Goal: Task Accomplishment & Management: Manage account settings

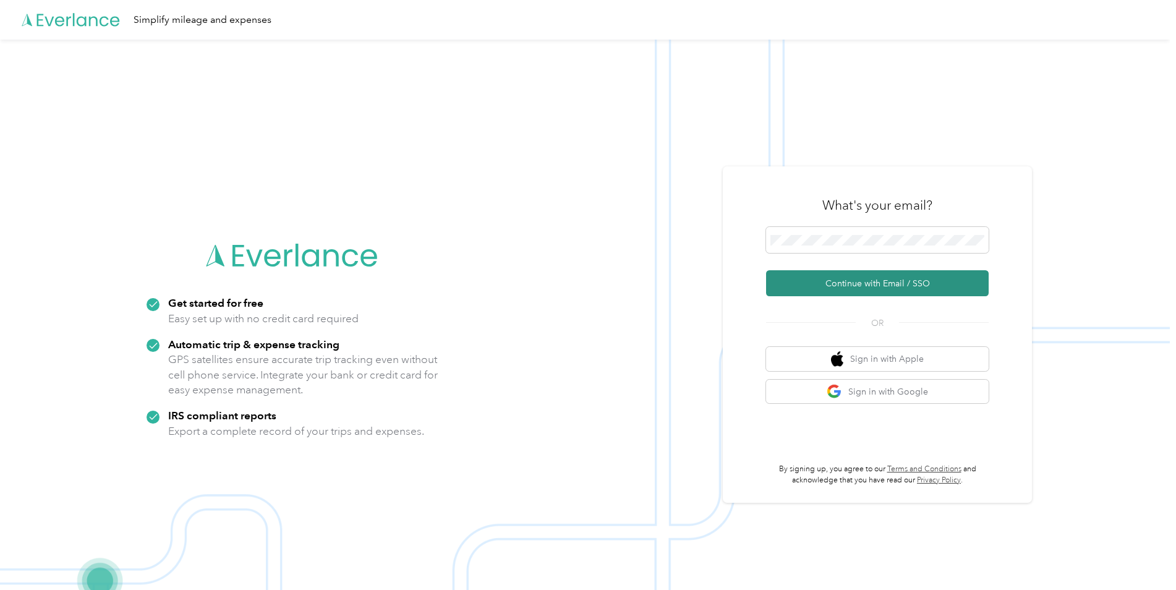
click at [832, 289] on button "Continue with Email / SSO" at bounding box center [877, 283] width 223 height 26
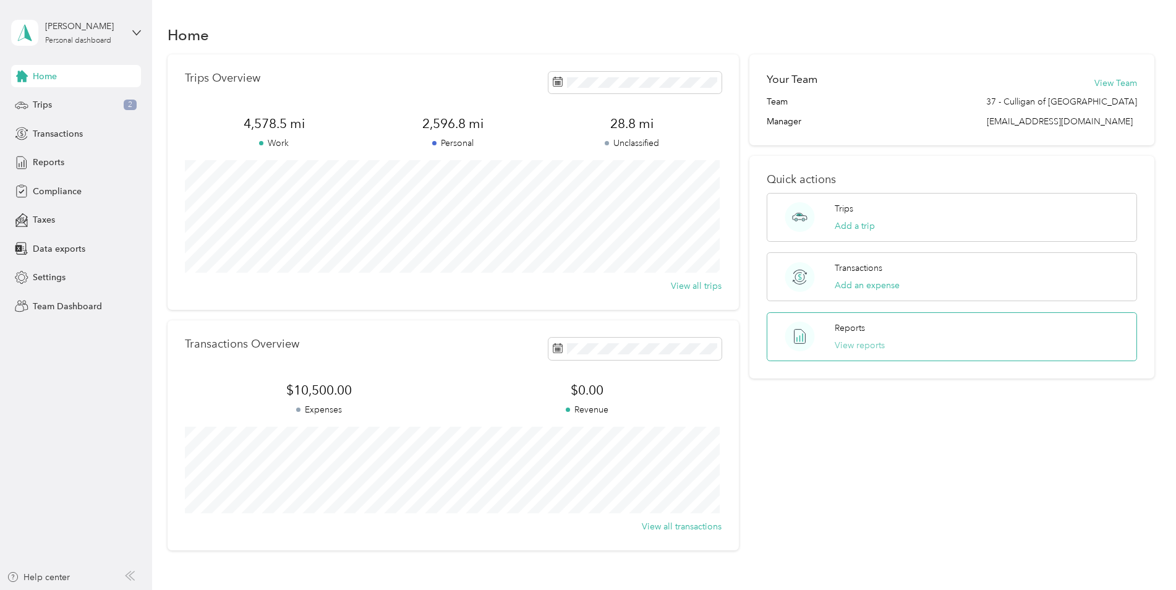
click at [873, 346] on button "View reports" at bounding box center [860, 345] width 50 height 13
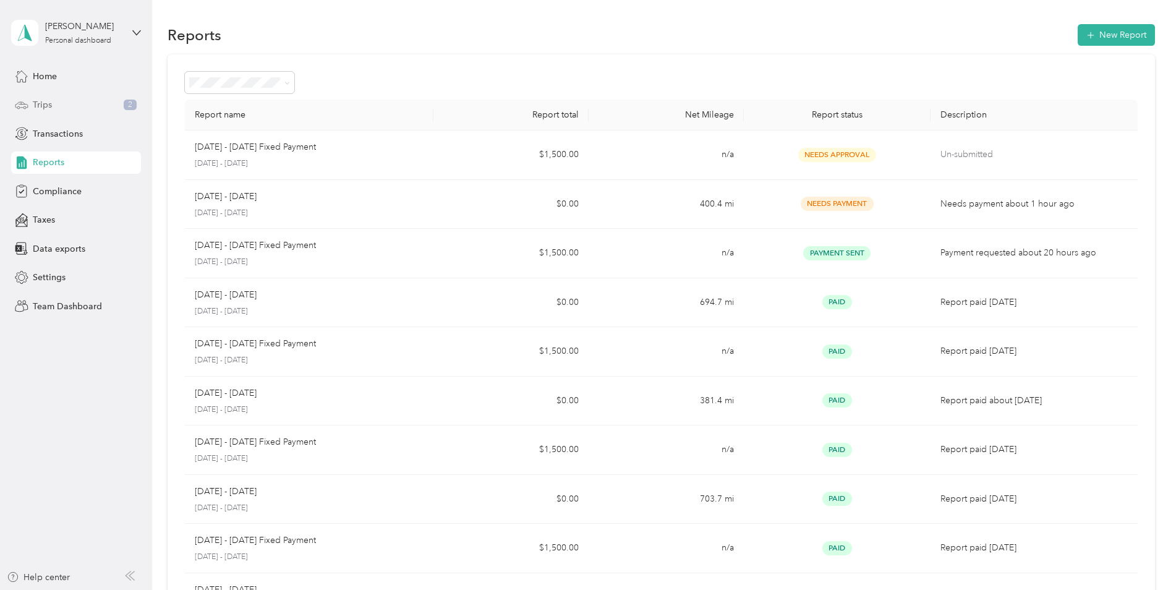
click at [121, 100] on div "Trips 2" at bounding box center [76, 105] width 130 height 22
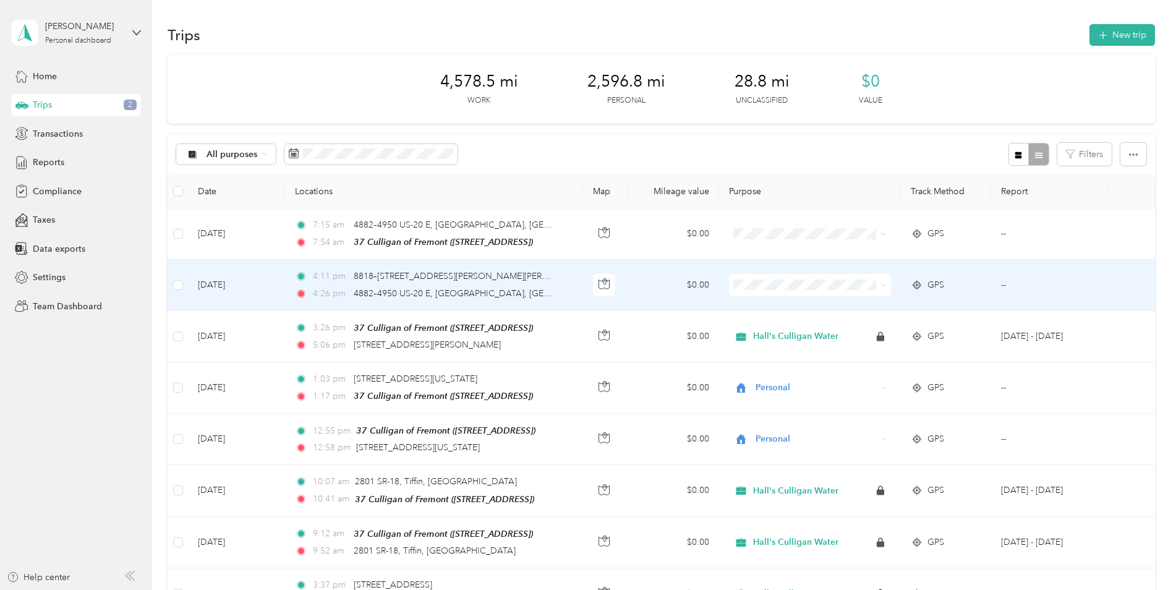
click at [880, 285] on icon at bounding box center [883, 286] width 6 height 6
click at [796, 328] on span "Personal" at bounding box center [819, 328] width 122 height 13
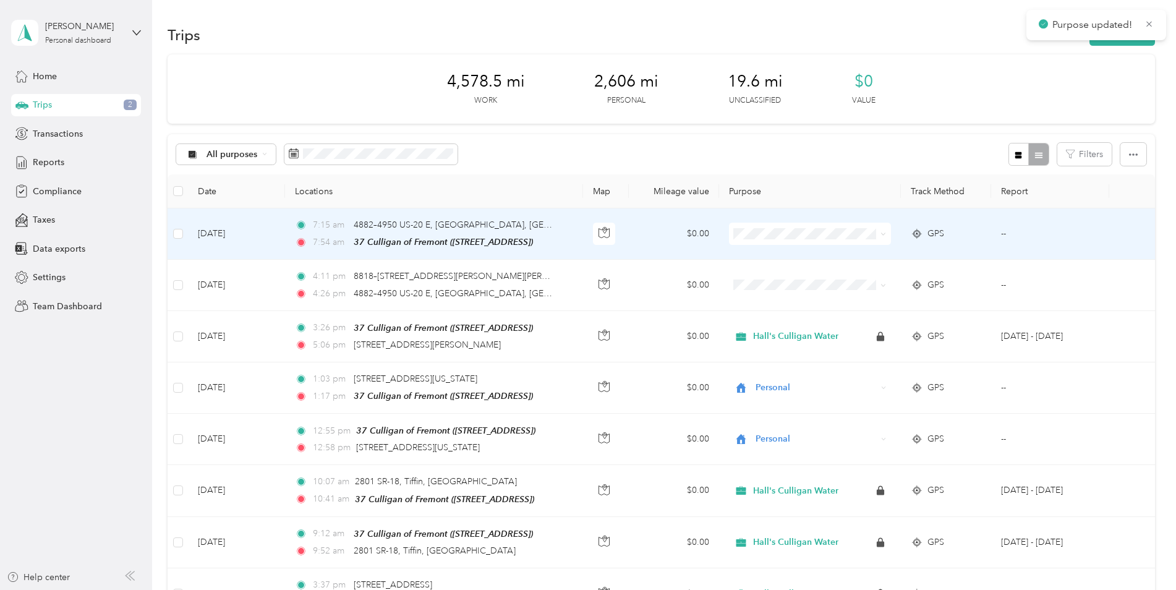
click at [881, 236] on icon at bounding box center [883, 234] width 6 height 6
click at [757, 276] on span "Personal" at bounding box center [807, 278] width 143 height 13
